Goal: Task Accomplishment & Management: Manage account settings

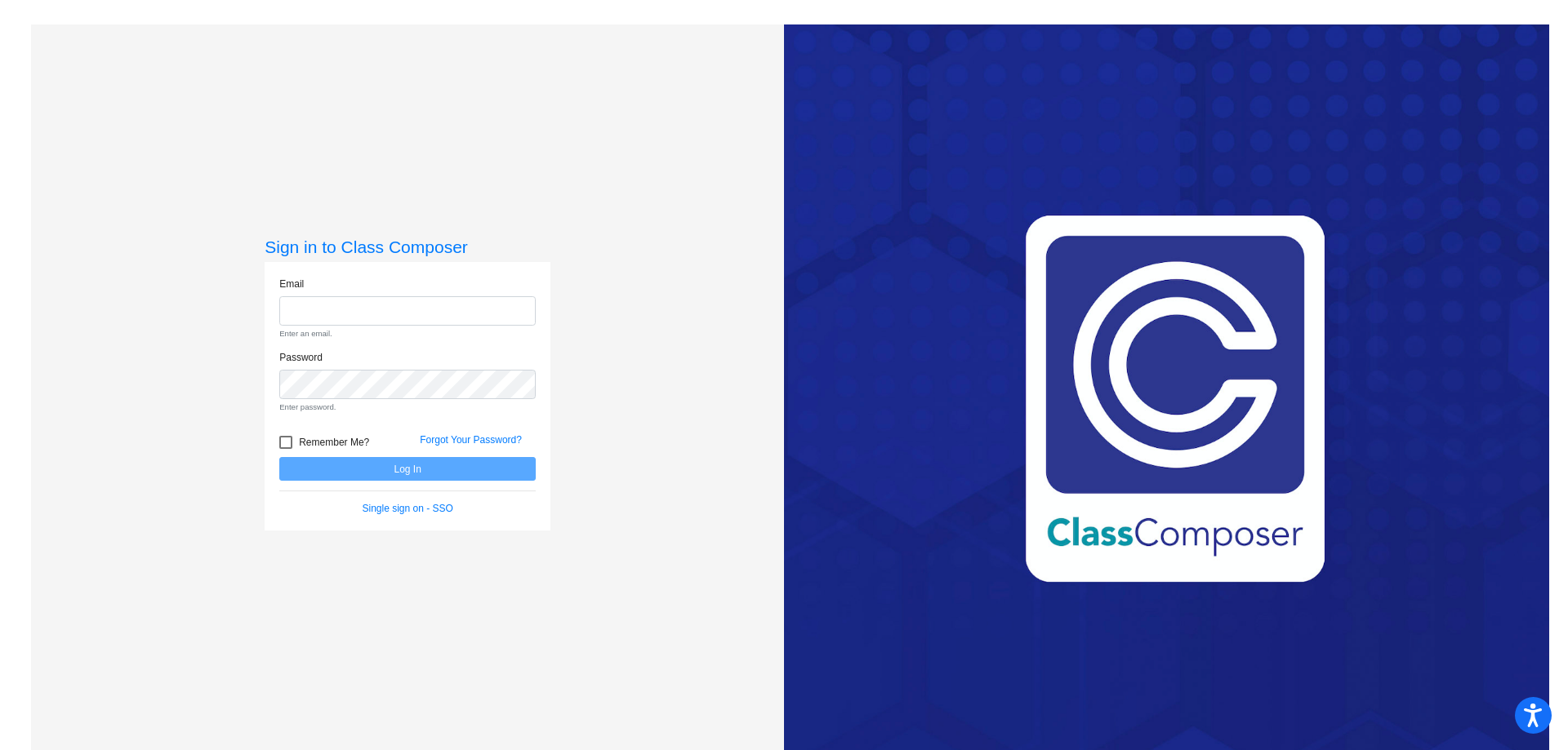
type input "[EMAIL_ADDRESS][DOMAIN_NAME]"
click at [402, 464] on form "Email [EMAIL_ADDRESS][DOMAIN_NAME] Enter an email. Password Enter password. Rem…" at bounding box center [407, 396] width 256 height 240
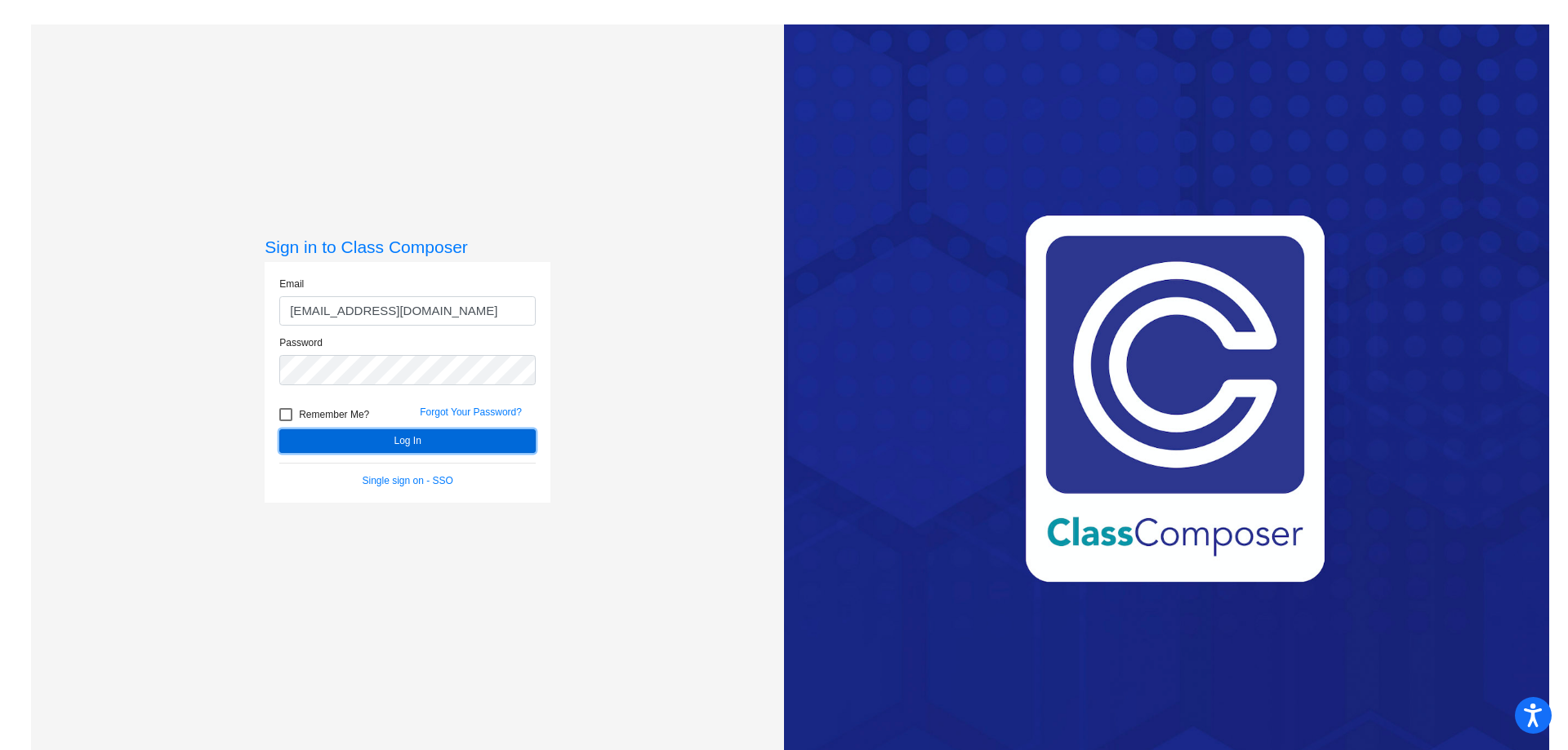
click at [432, 432] on button "Log In" at bounding box center [407, 442] width 256 height 24
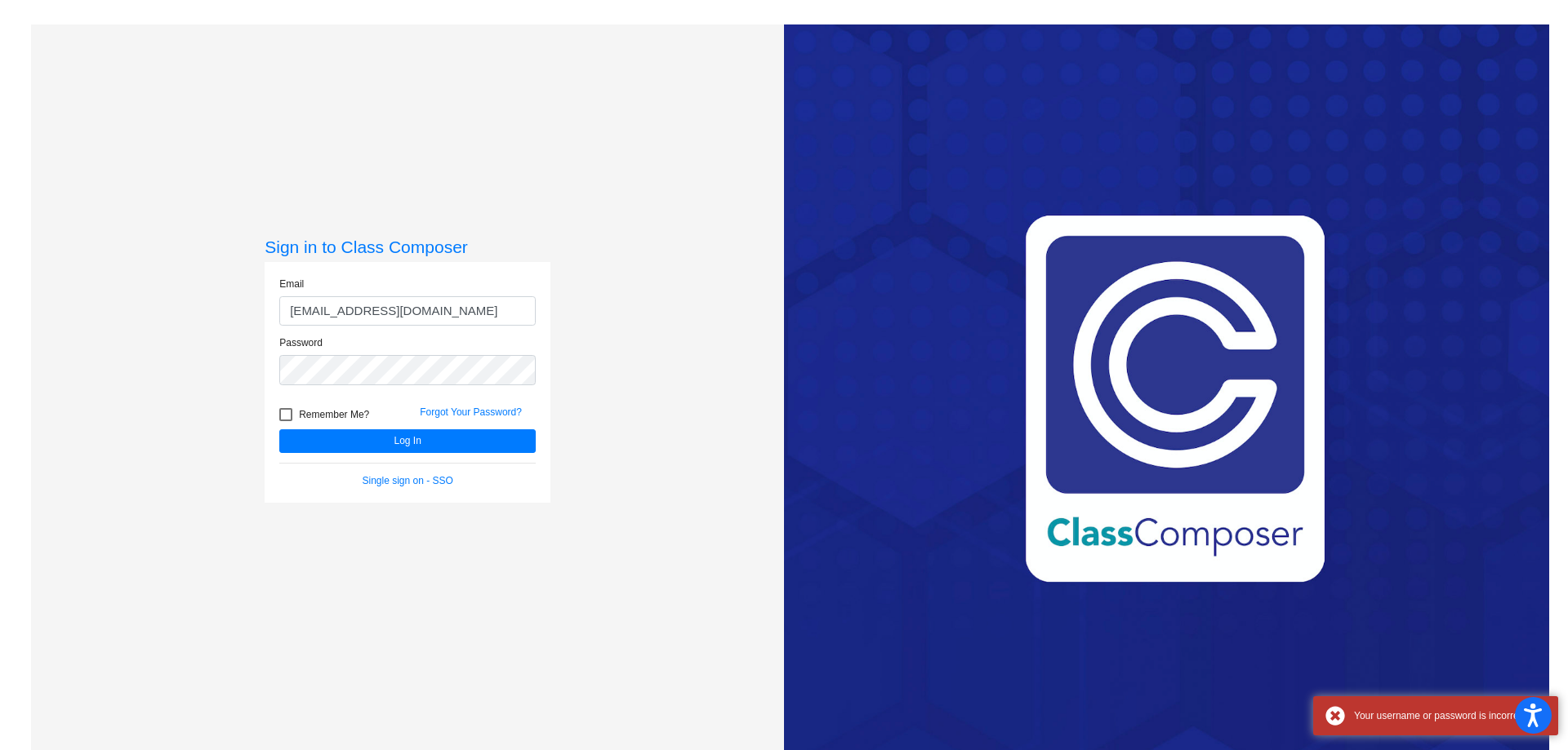
click at [289, 413] on div at bounding box center [285, 414] width 13 height 13
click at [286, 421] on input "Remember Me?" at bounding box center [285, 421] width 1 height 1
checkbox input "true"
click at [314, 426] on div "Remember Me?" at bounding box center [337, 417] width 140 height 25
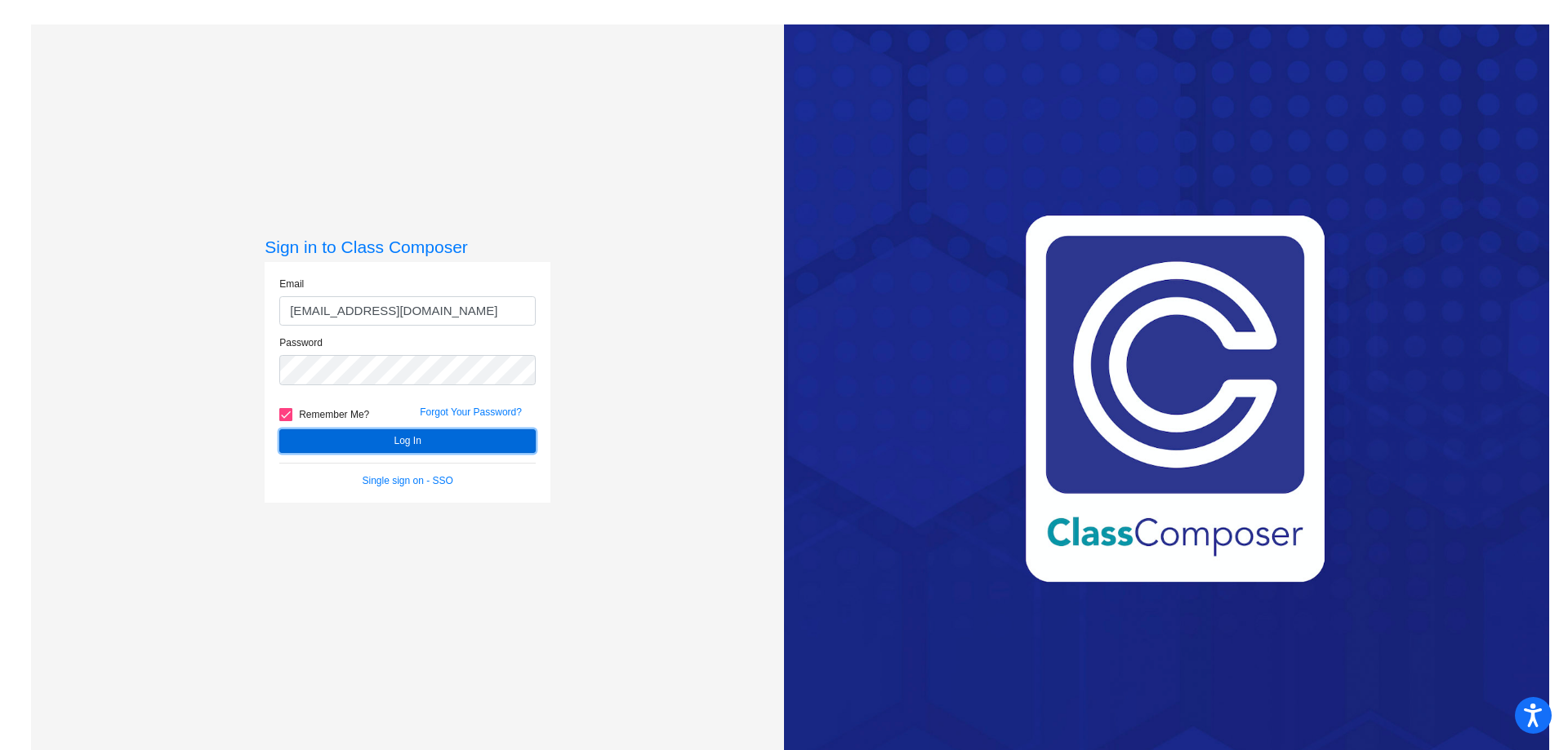
click at [331, 434] on button "Log In" at bounding box center [407, 442] width 256 height 24
click at [400, 447] on button "Log In" at bounding box center [407, 442] width 256 height 24
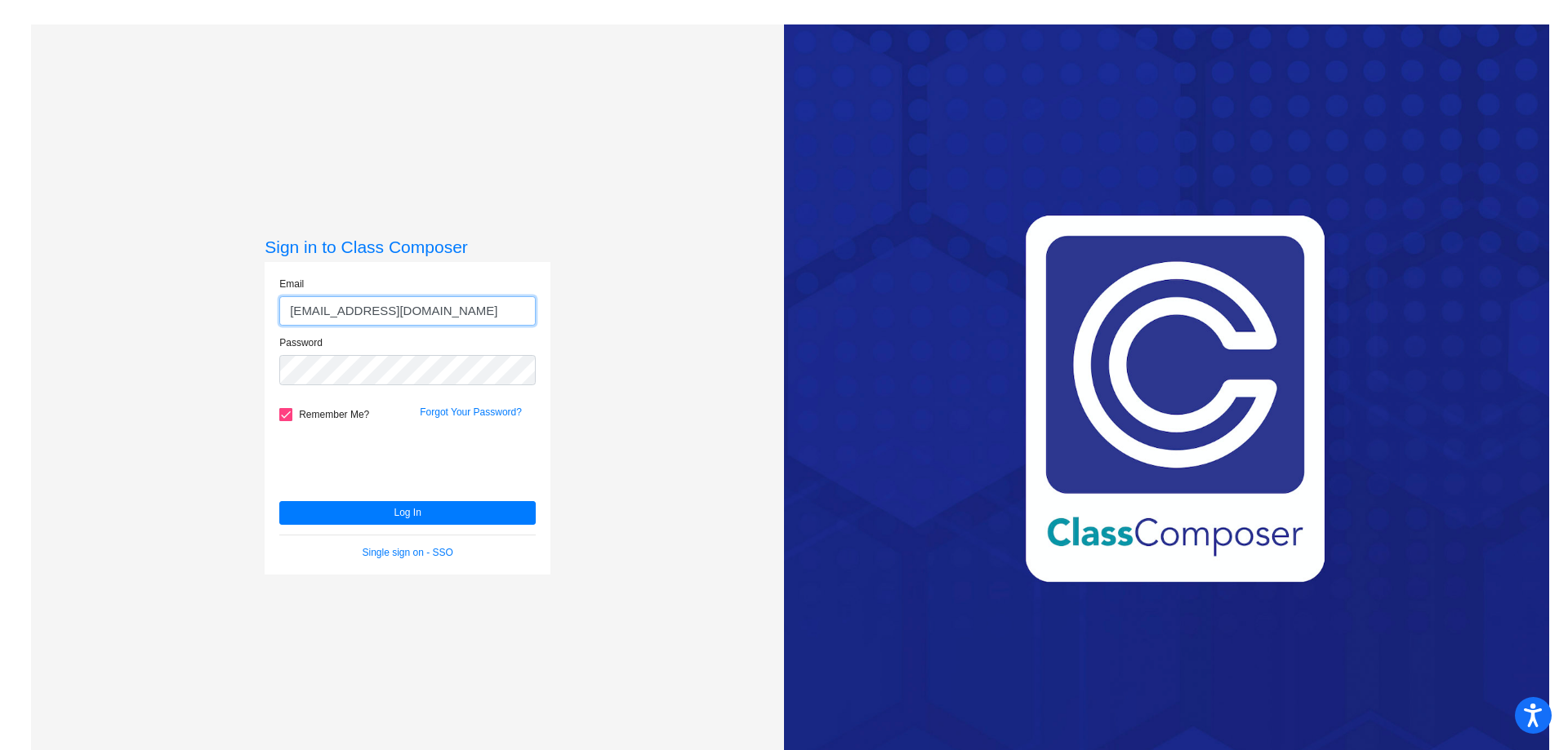
drag, startPoint x: 372, startPoint y: 307, endPoint x: 299, endPoint y: 307, distance: 73.0
click at [299, 307] on input "[EMAIL_ADDRESS][DOMAIN_NAME]" at bounding box center [407, 311] width 256 height 30
type input "[EMAIL_ADDRESS][DOMAIN_NAME]"
click at [381, 515] on button "Log In" at bounding box center [407, 513] width 256 height 24
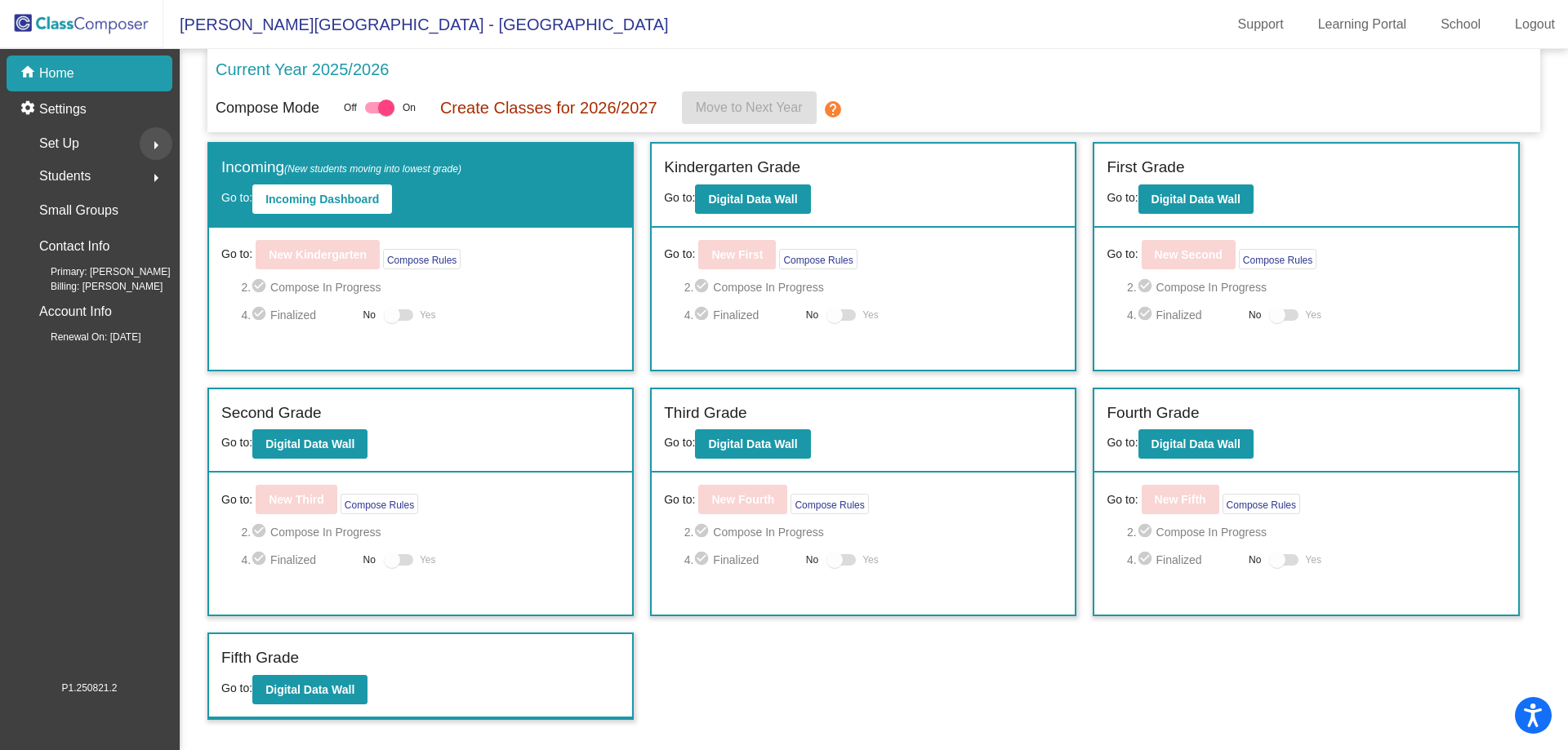
click at [146, 149] on button "arrow_right" at bounding box center [156, 144] width 33 height 33
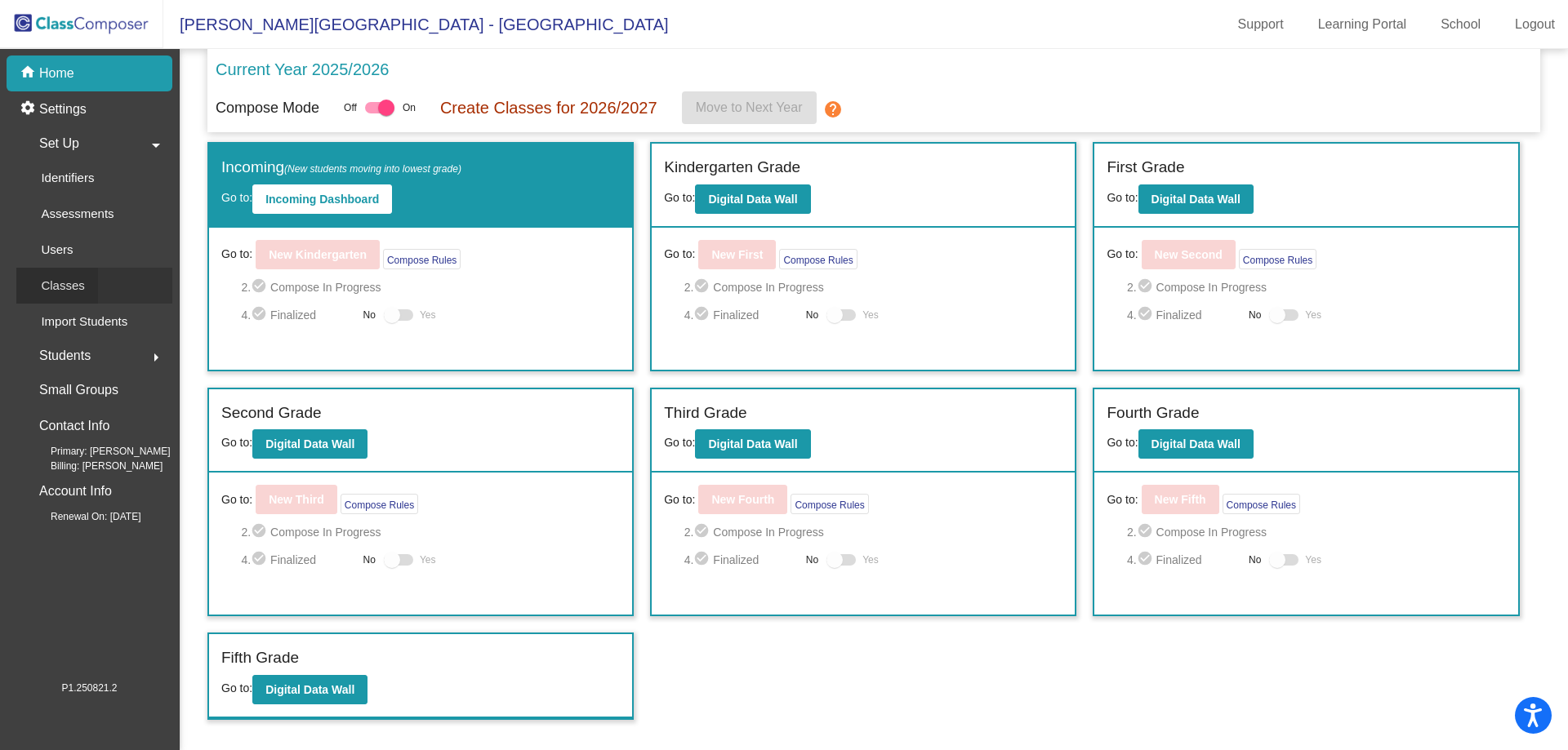
click at [86, 283] on div "Classes" at bounding box center [57, 286] width 81 height 36
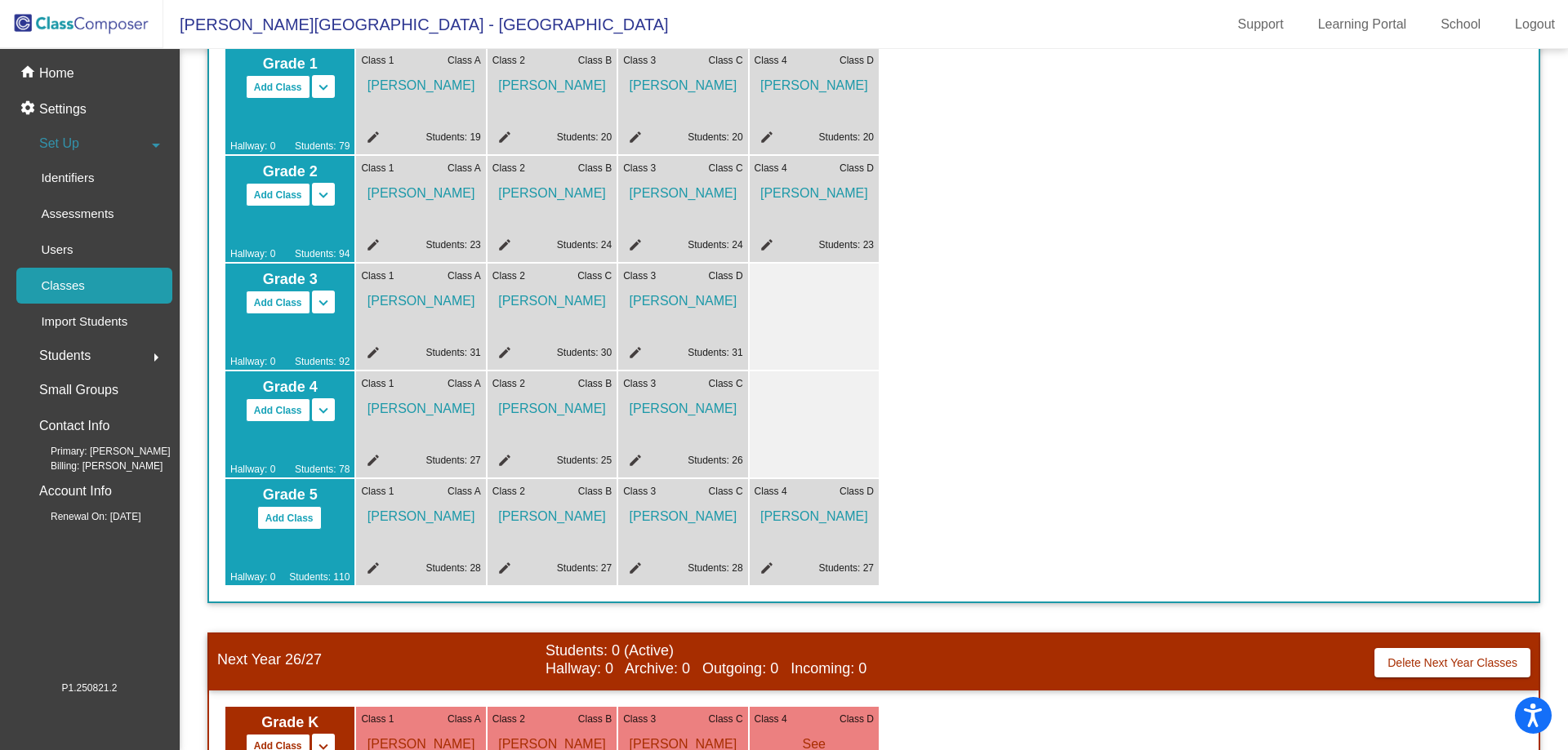
scroll to position [176, 0]
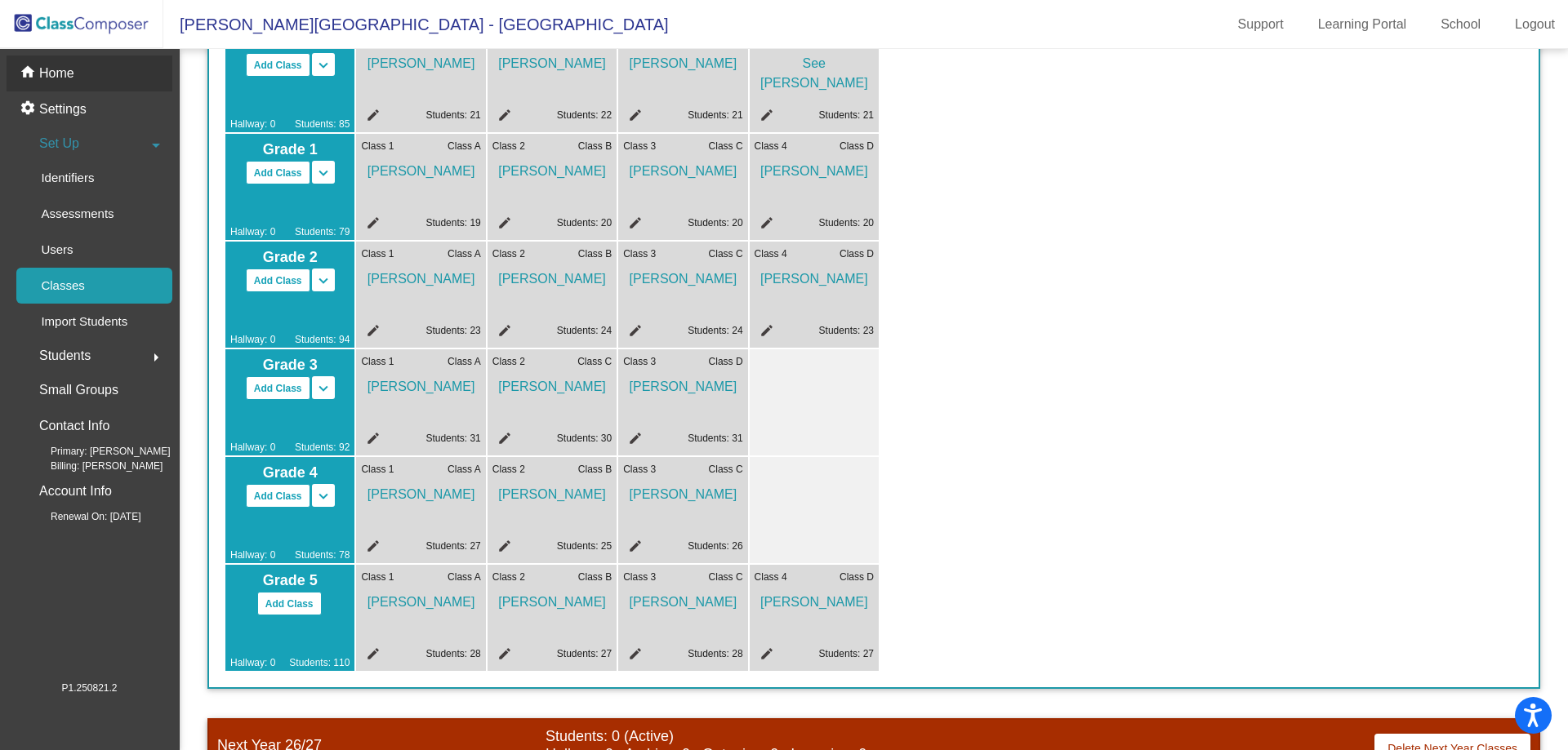
click at [79, 77] on div "home Home" at bounding box center [90, 74] width 166 height 36
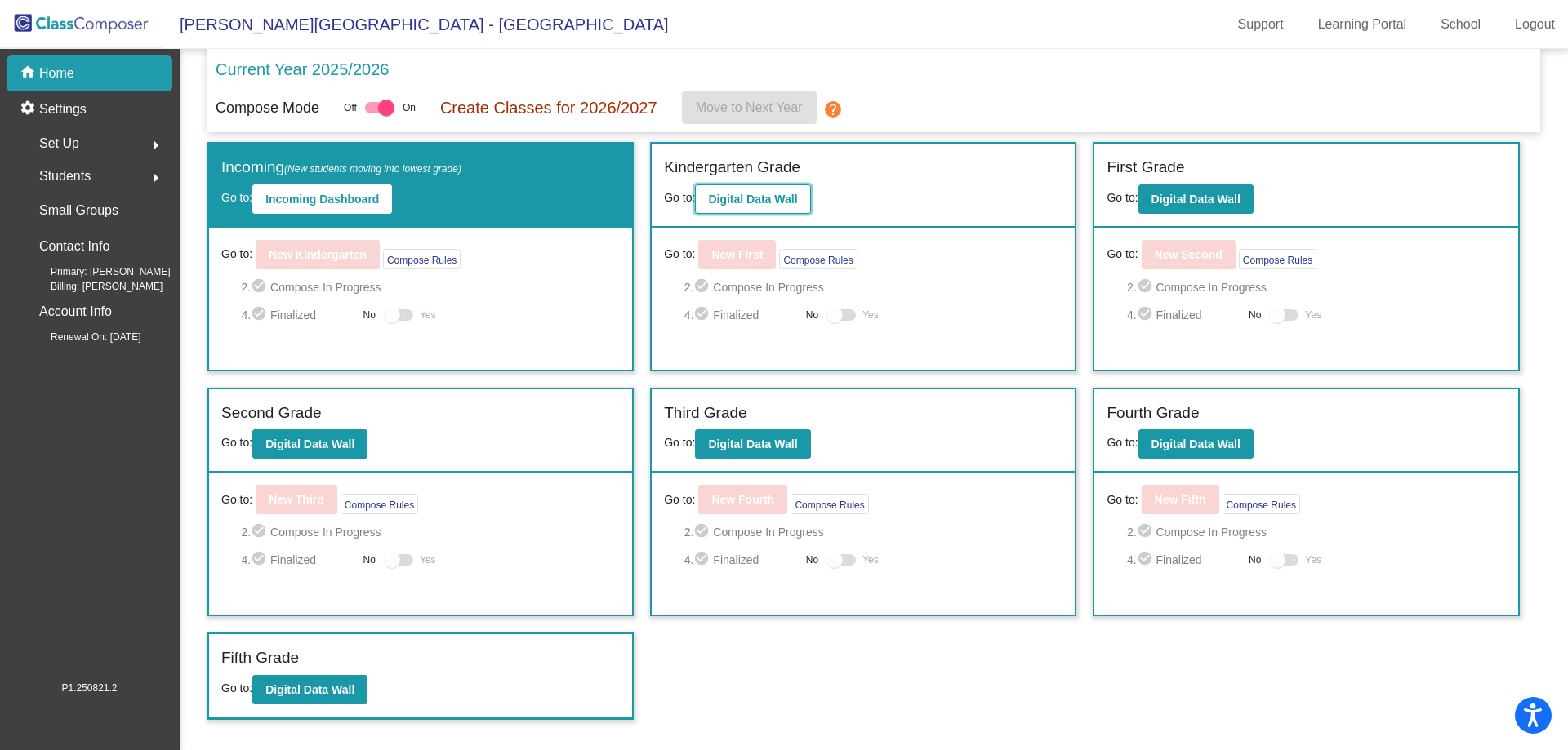
click at [760, 213] on button "Digital Data Wall" at bounding box center [752, 199] width 115 height 29
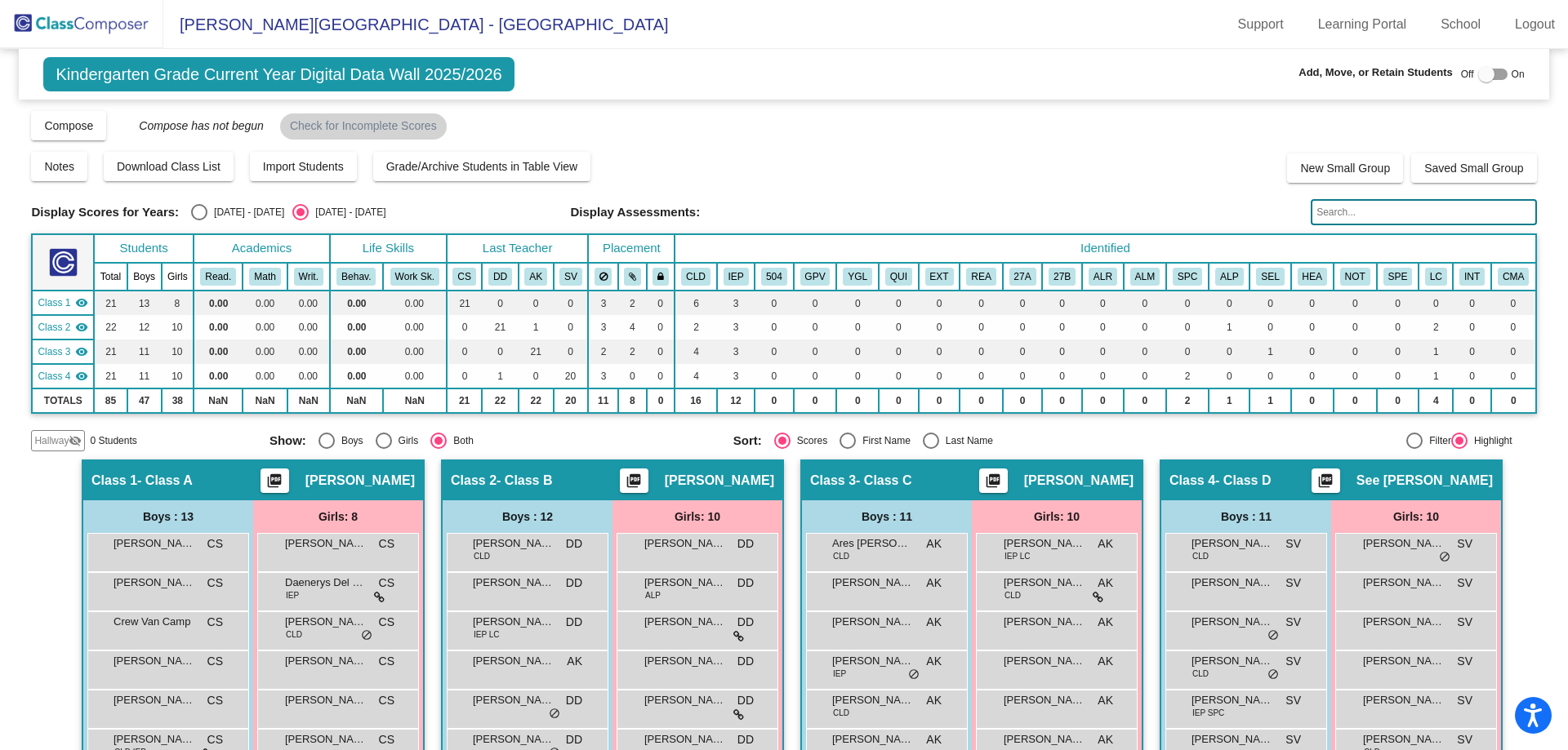
click at [75, 21] on img at bounding box center [81, 24] width 164 height 48
